Goal: Information Seeking & Learning: Learn about a topic

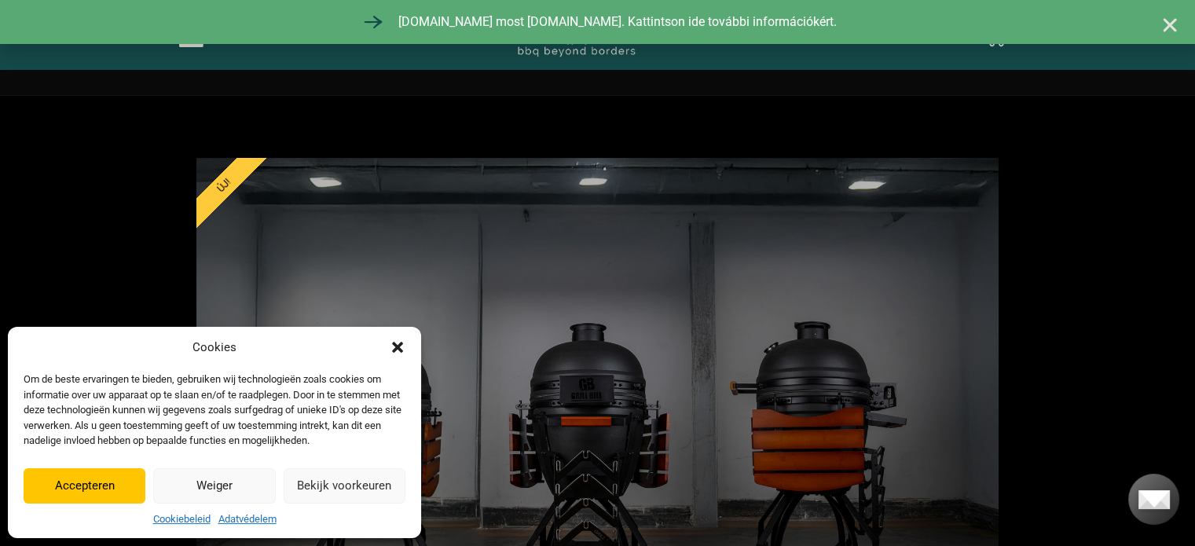
scroll to position [707, 0]
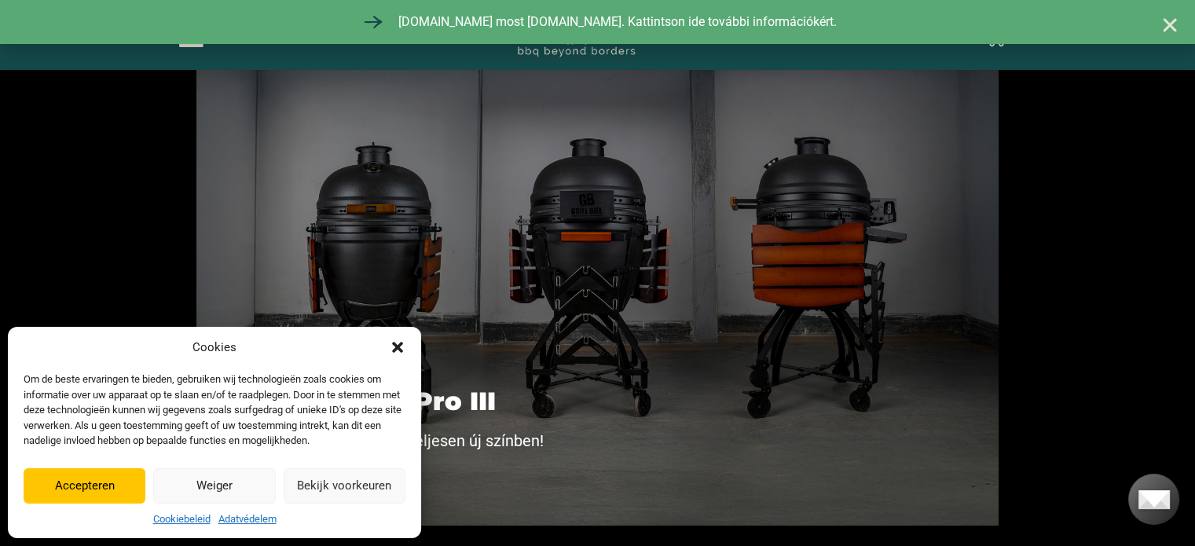
click at [406, 347] on div "Cookies Om de beste ervaringen te bieden, gebruiken wij technologieën zoals coo…" at bounding box center [214, 433] width 413 height 212
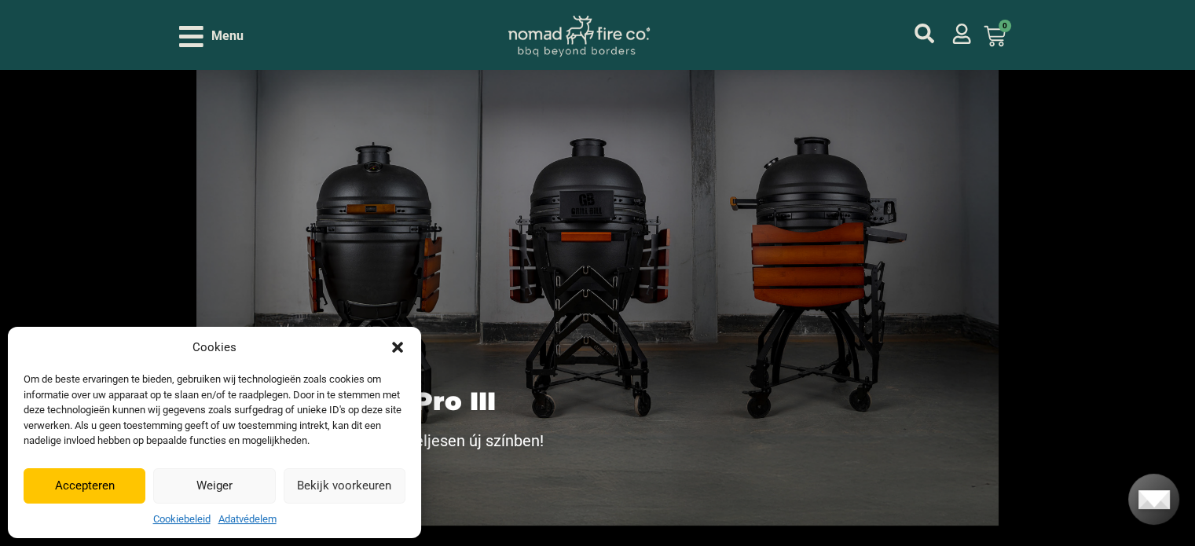
click at [397, 346] on icon "Párbeszéd bezárása" at bounding box center [397, 347] width 11 height 11
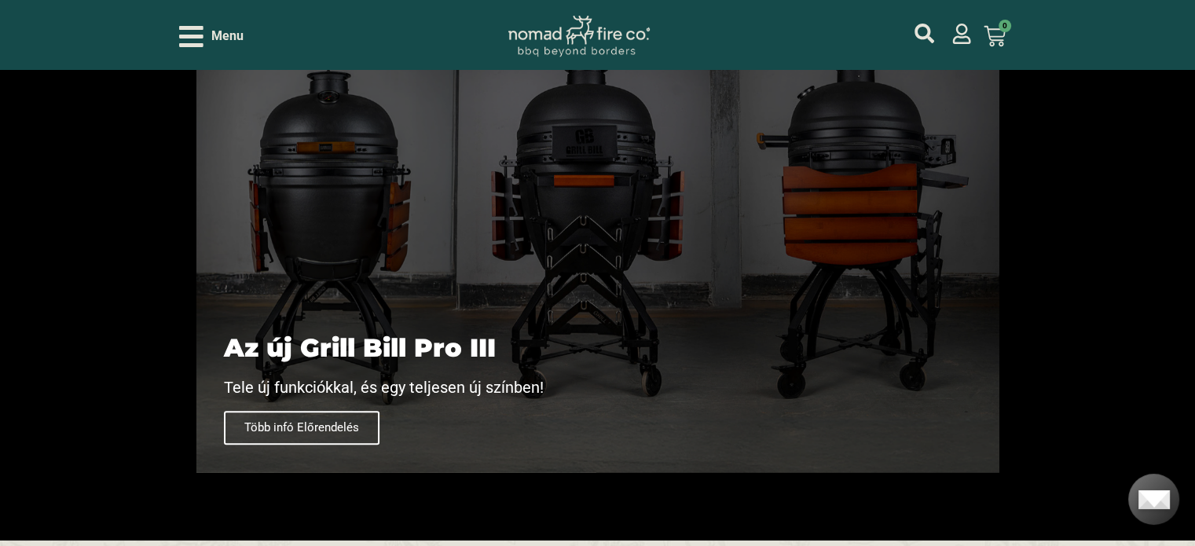
scroll to position [786, 0]
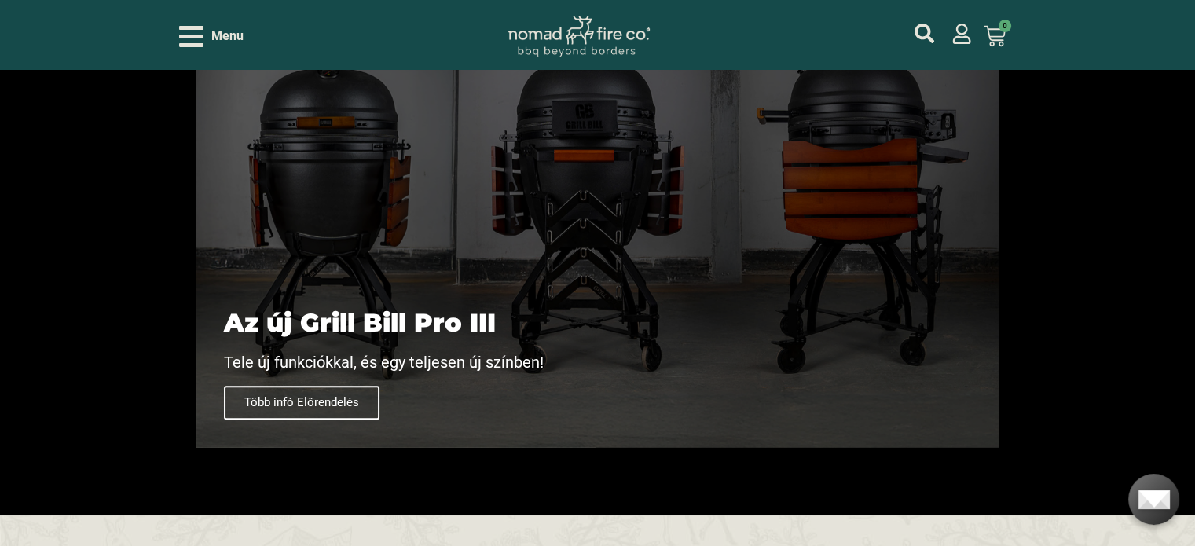
click at [340, 398] on span "Több infó Előrendelés" at bounding box center [302, 403] width 156 height 34
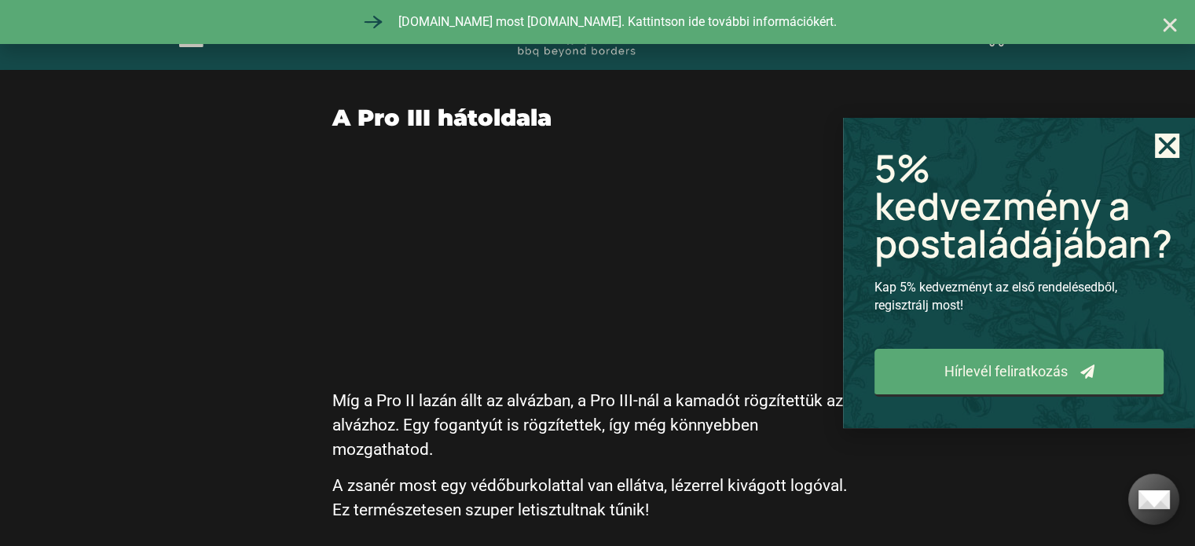
scroll to position [2830, 0]
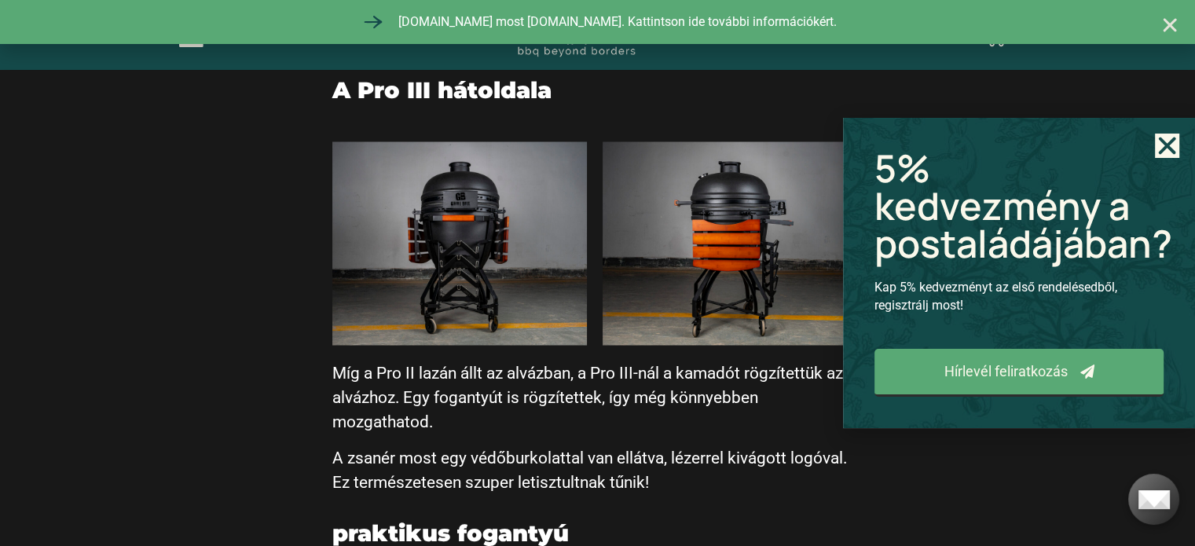
click at [1173, 146] on icon "Close" at bounding box center [1167, 146] width 24 height 24
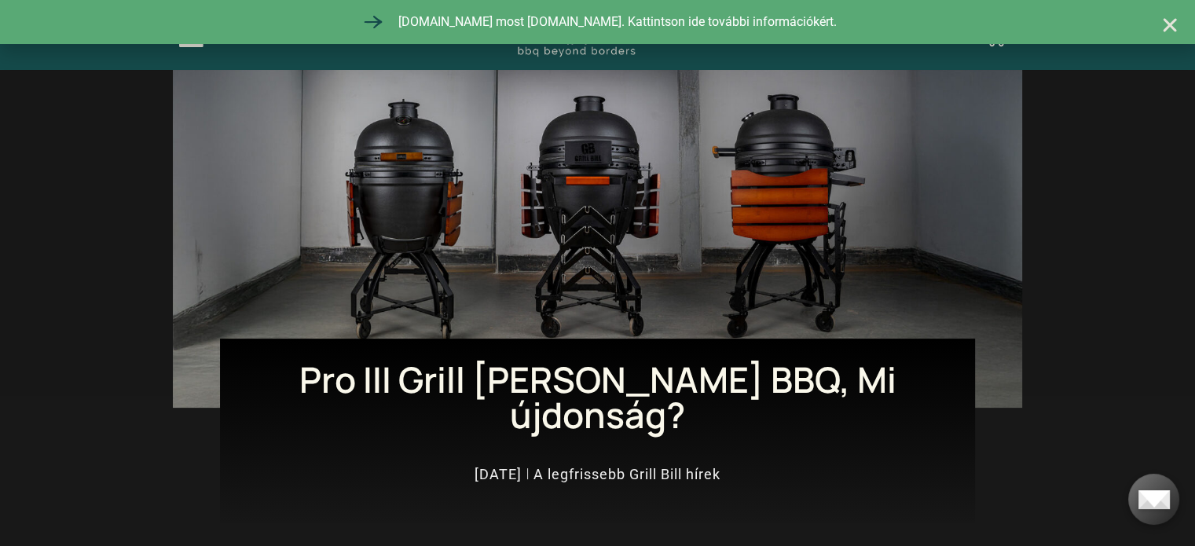
scroll to position [0, 0]
